Goal: Navigation & Orientation: Find specific page/section

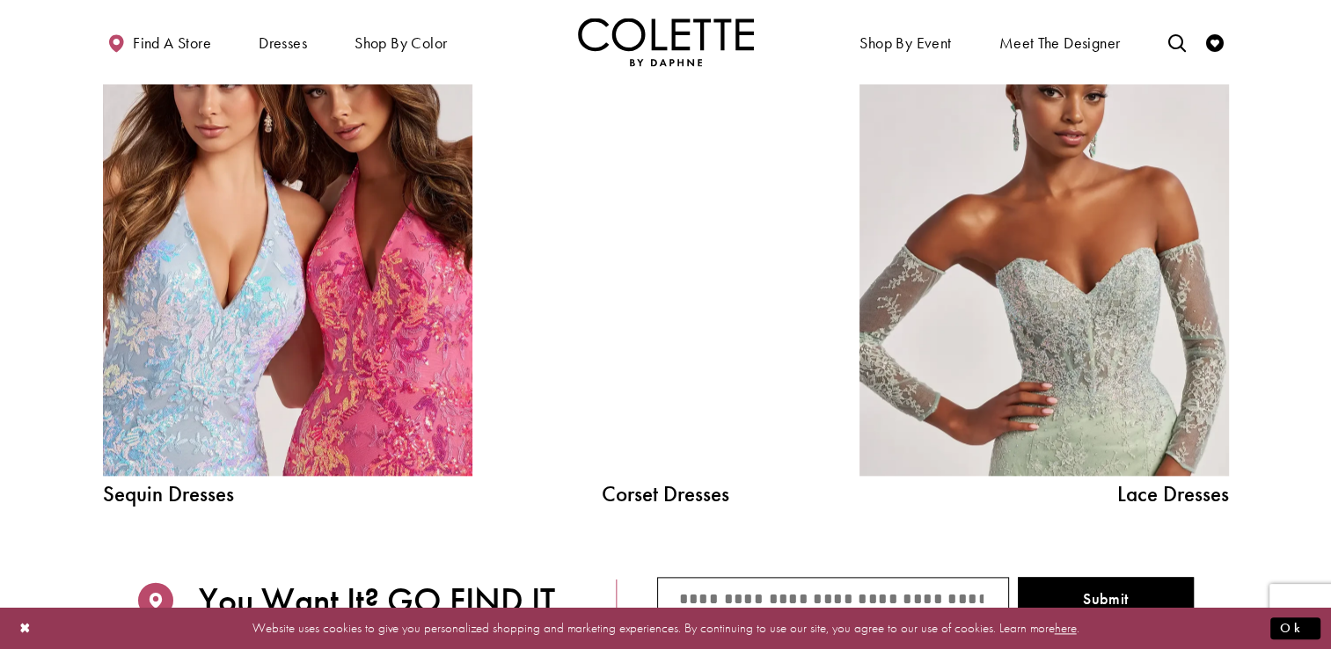
scroll to position [2043, 0]
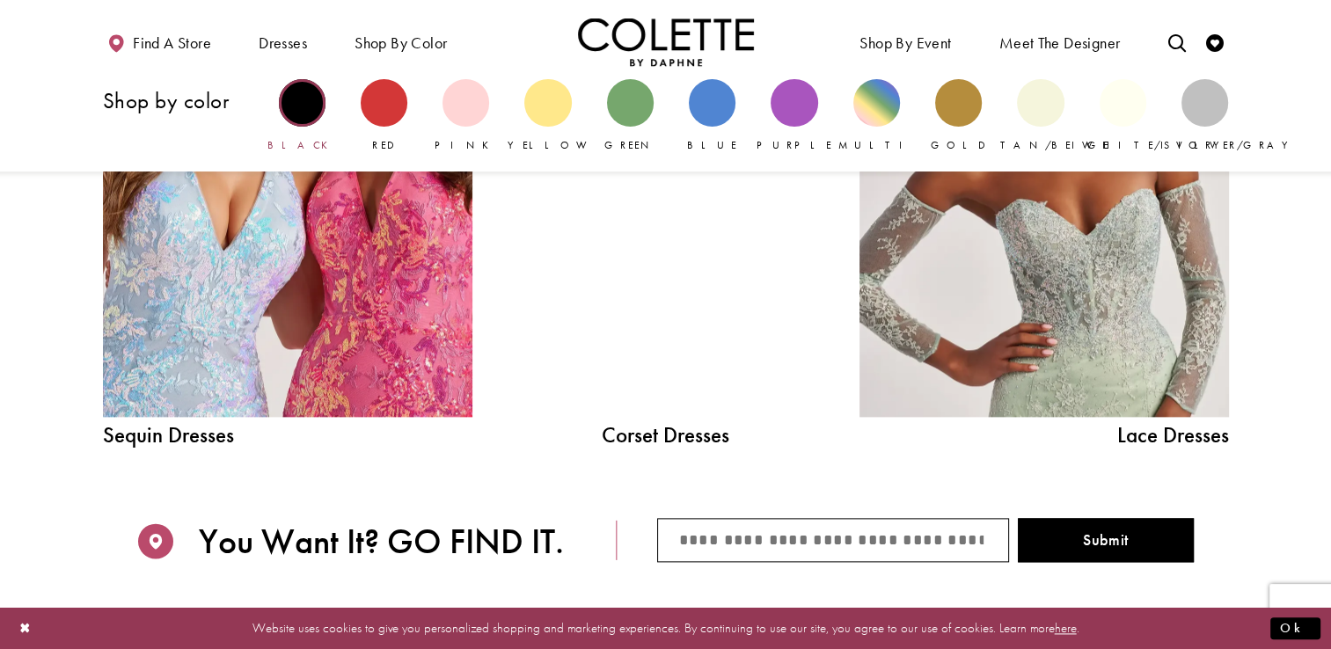
click at [313, 114] on div "Primary block" at bounding box center [302, 102] width 47 height 47
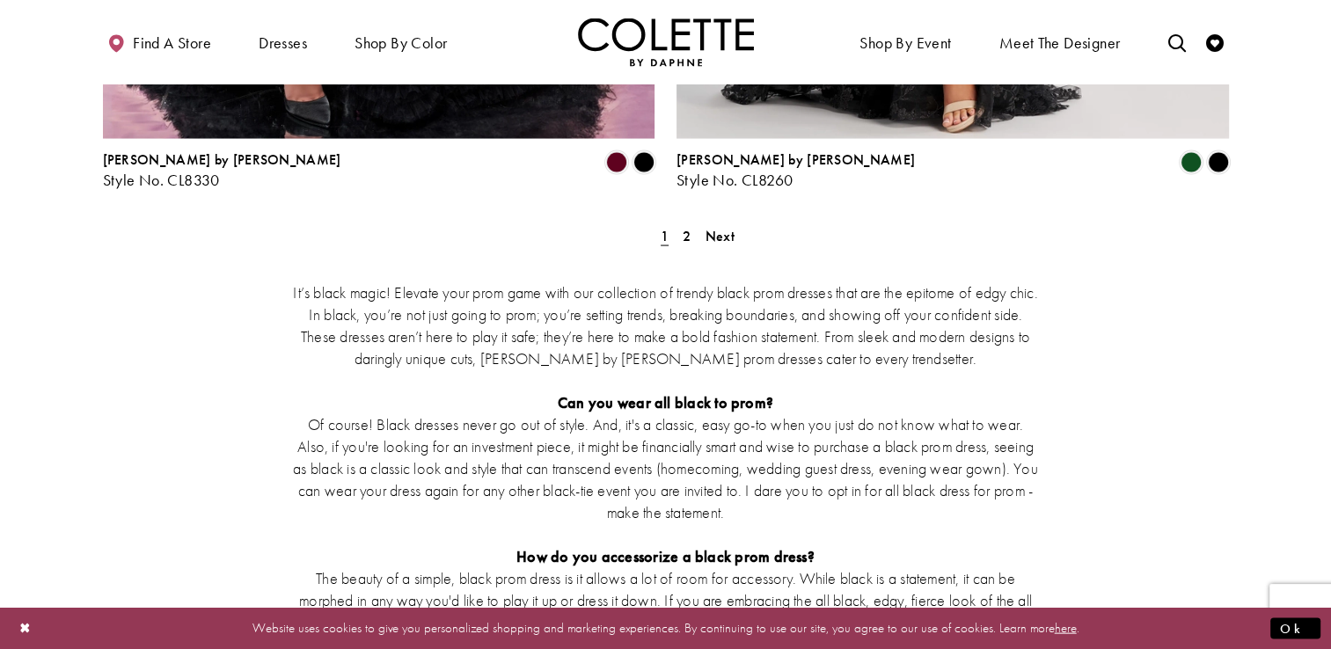
scroll to position [3546, 0]
